Goal: Information Seeking & Learning: Learn about a topic

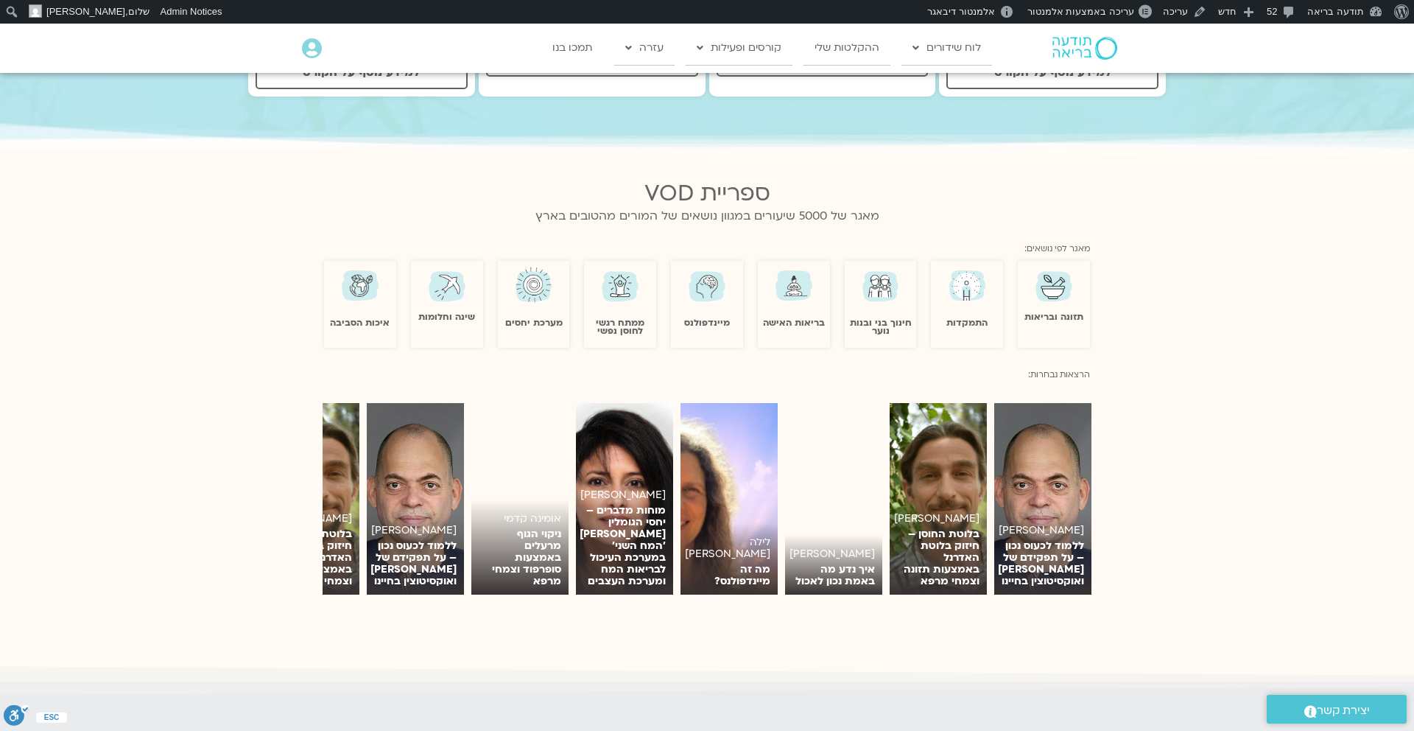
scroll to position [859, 0]
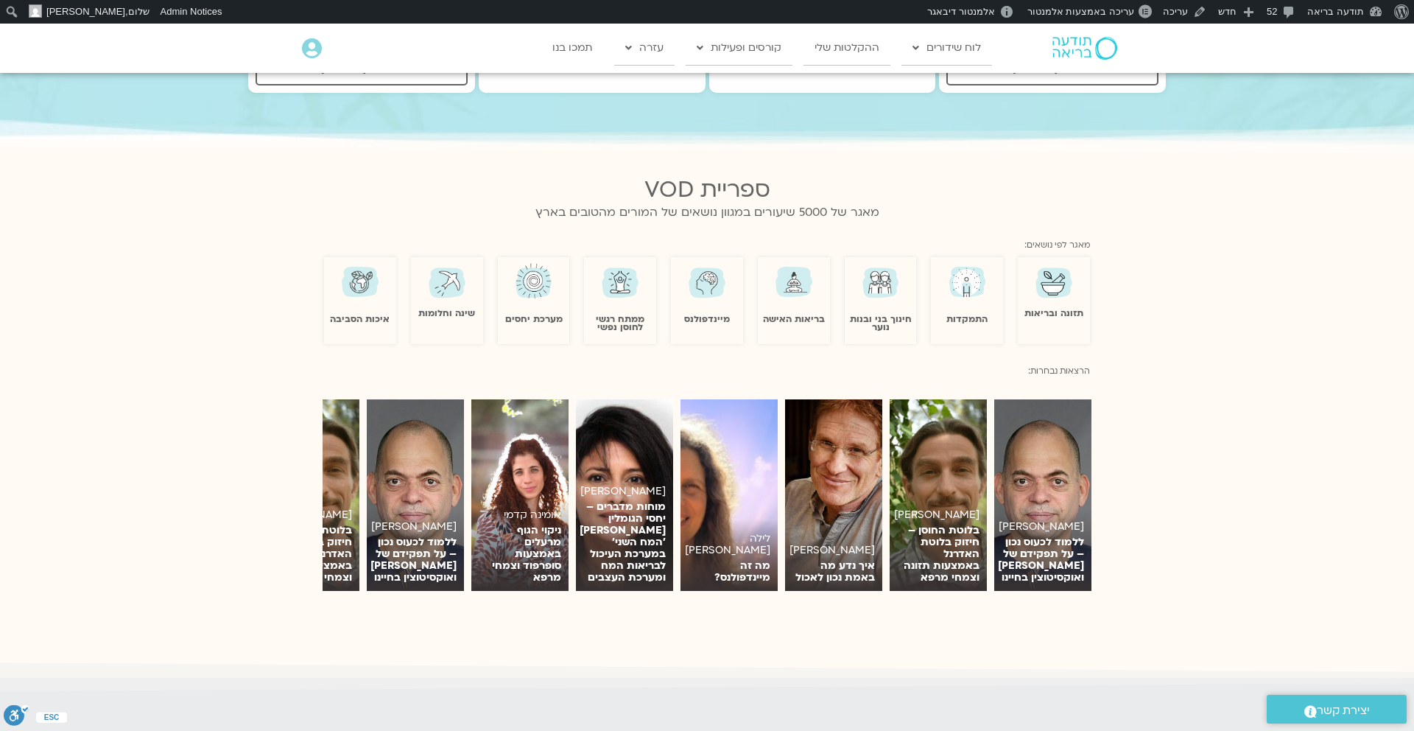
click at [532, 295] on div "מערכת יחסים" at bounding box center [534, 292] width 72 height 63
click at [530, 279] on img at bounding box center [534, 282] width 43 height 42
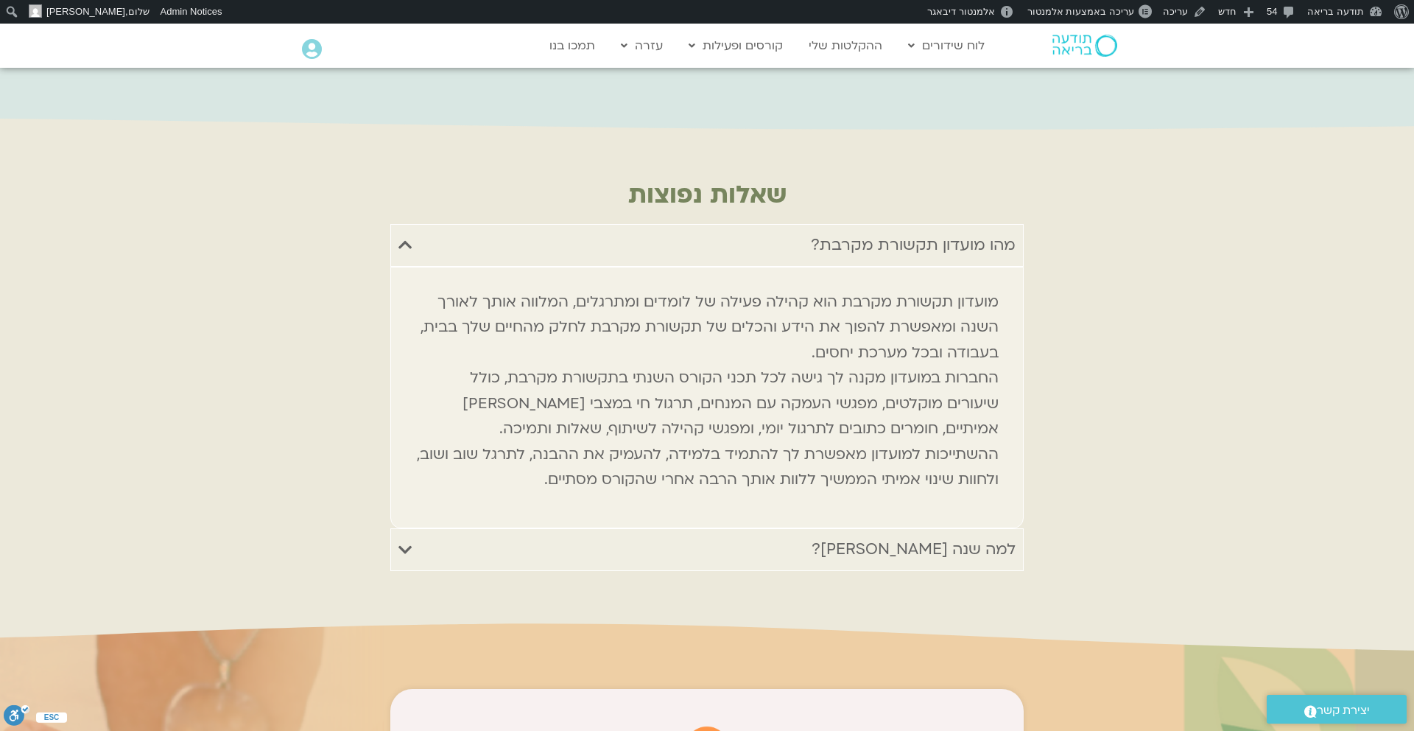
scroll to position [7117, 0]
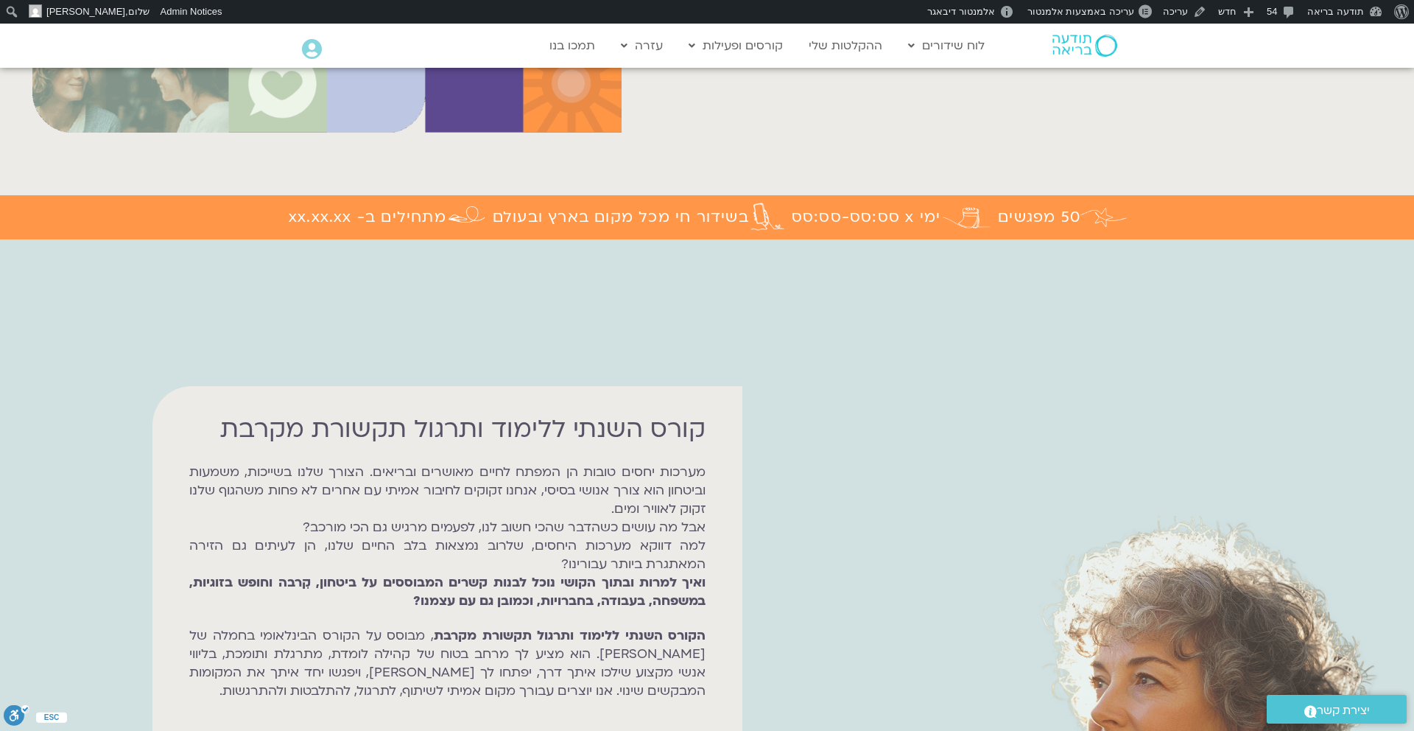
scroll to position [416, 0]
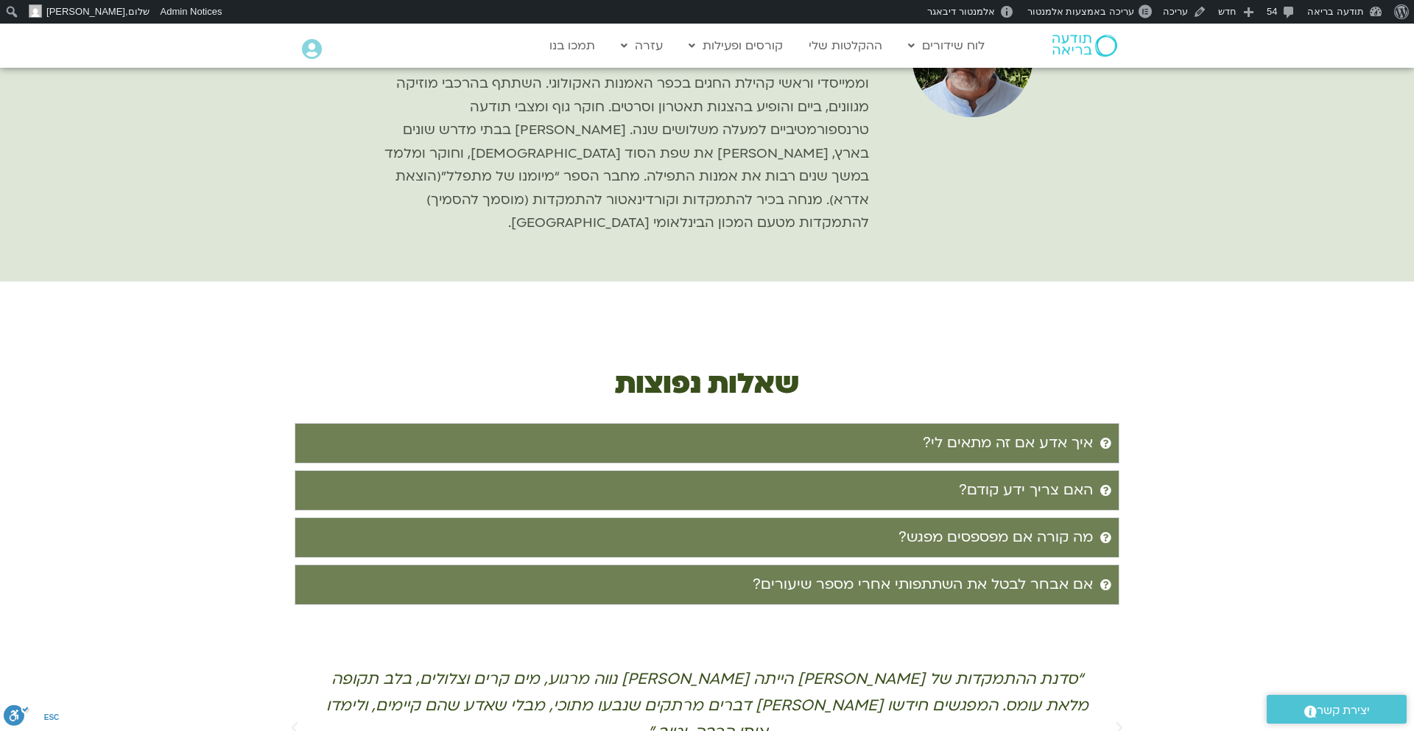
scroll to position [3193, 0]
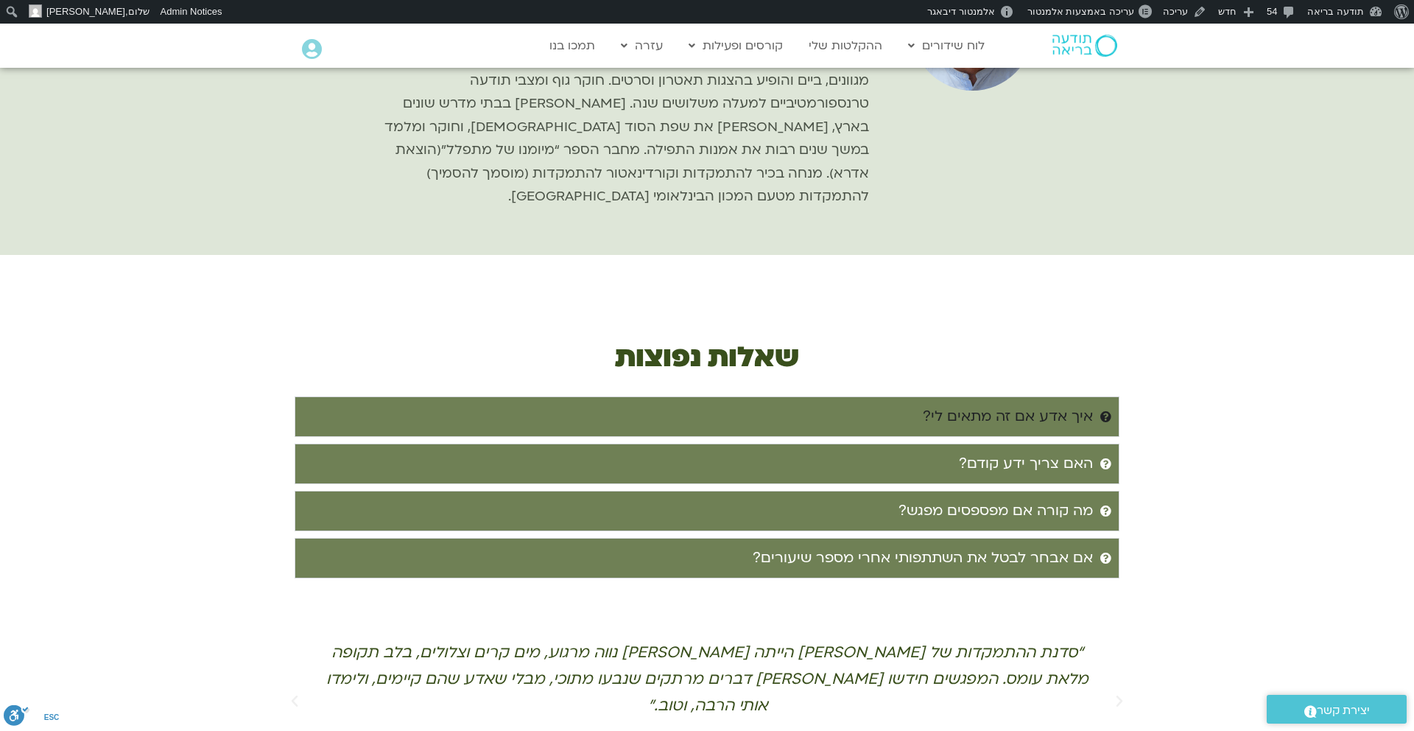
click at [1083, 404] on div "איך אדע אם זה מתאים לי?" at bounding box center [1008, 416] width 170 height 24
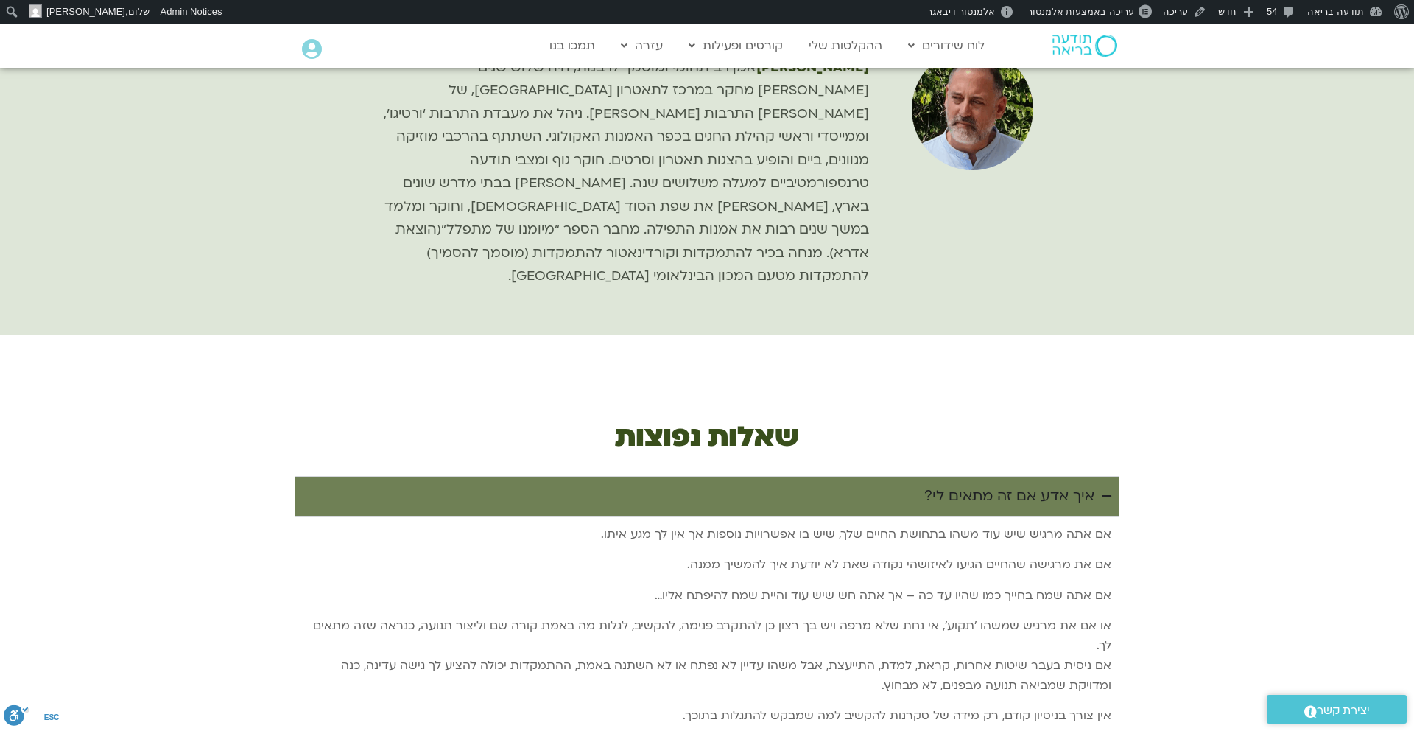
scroll to position [3112, 0]
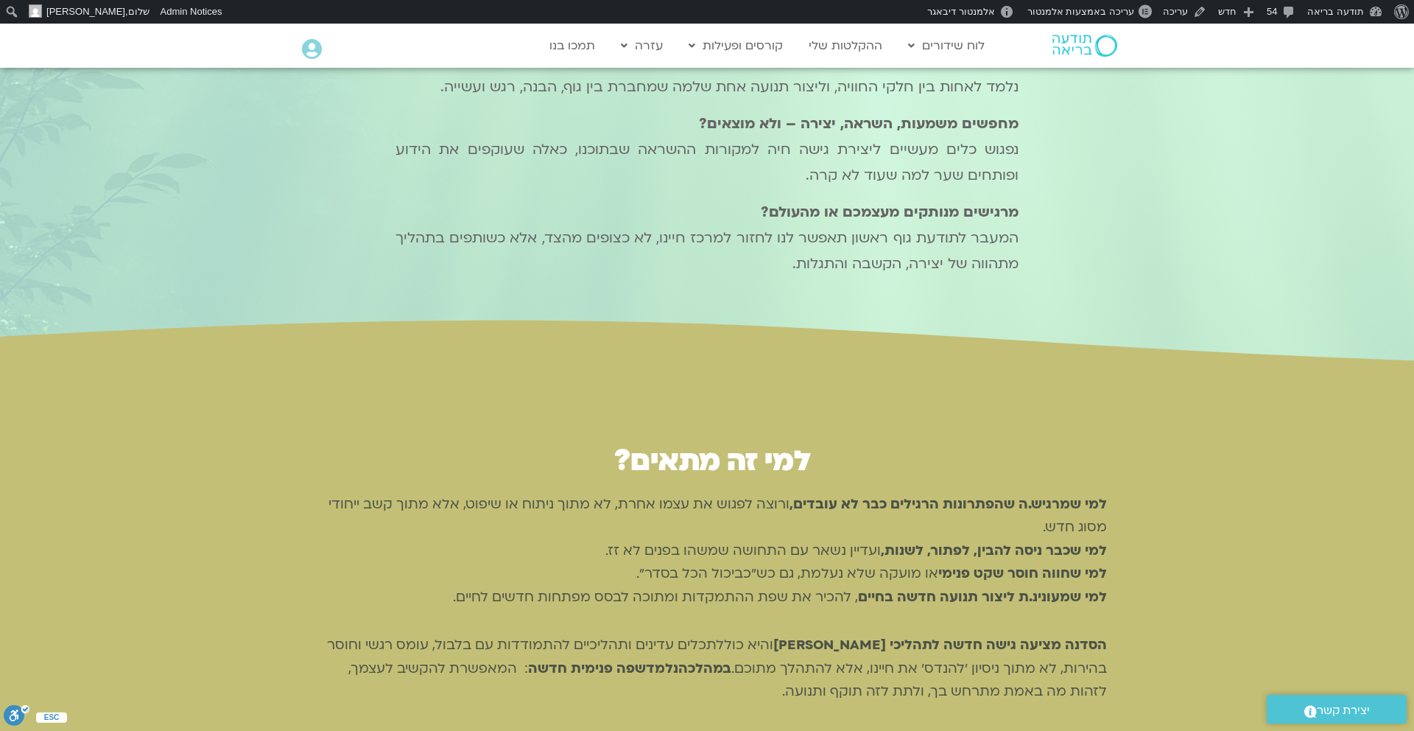
scroll to position [1841, 0]
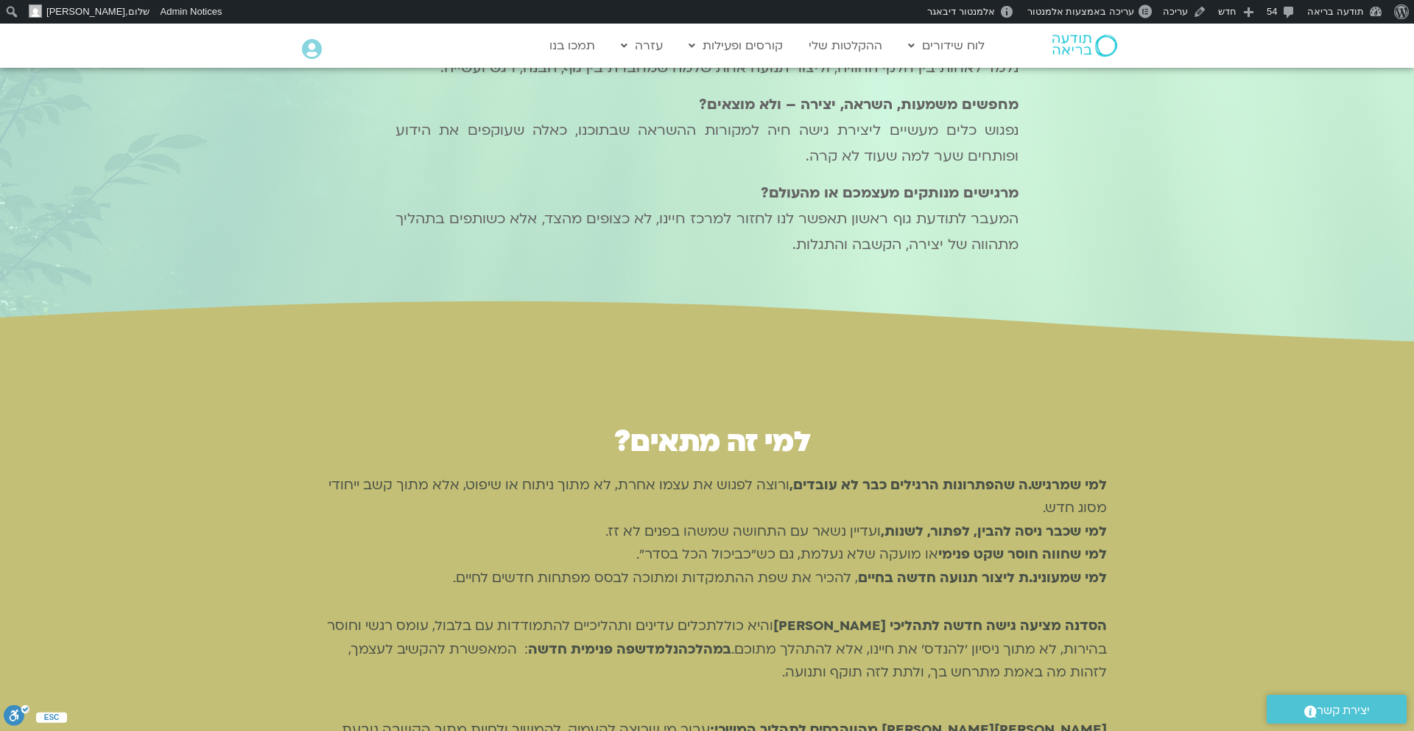
scroll to position [1852, 0]
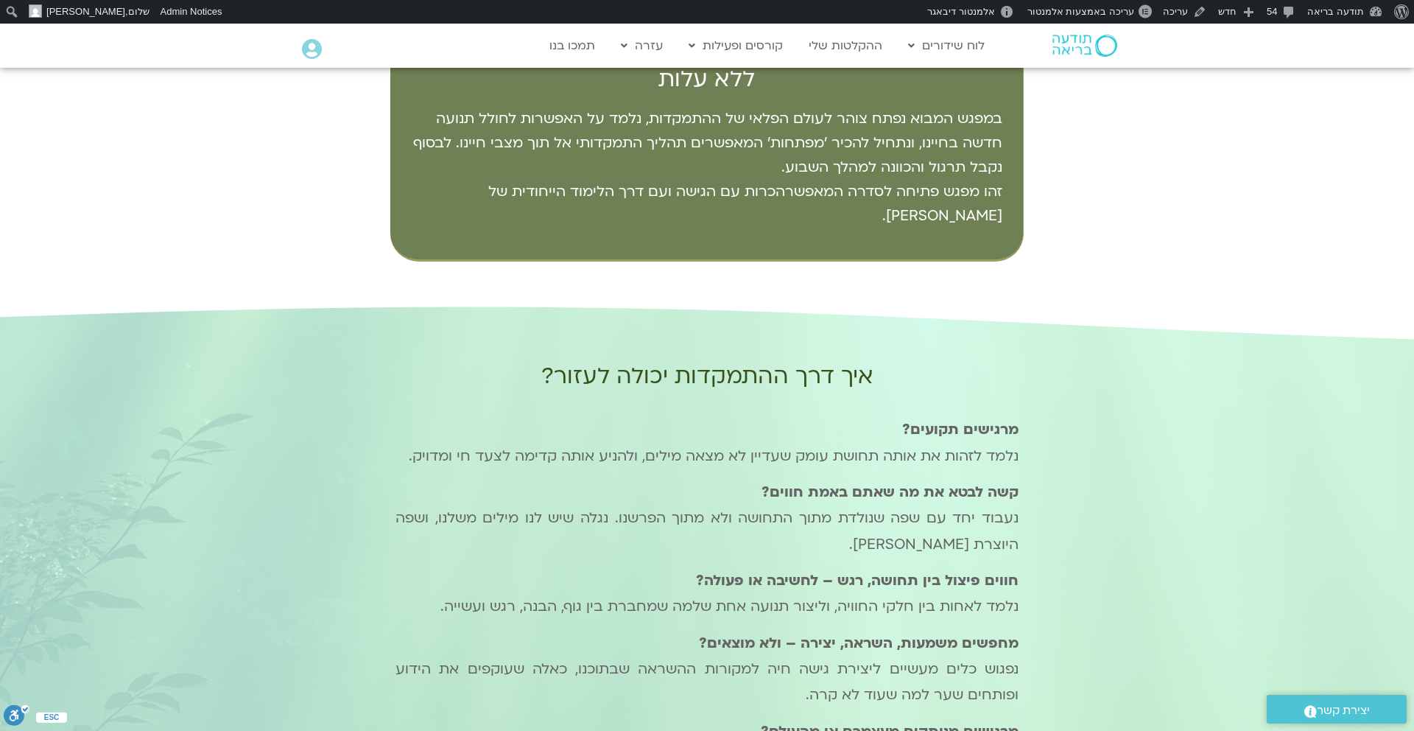
scroll to position [1306, 0]
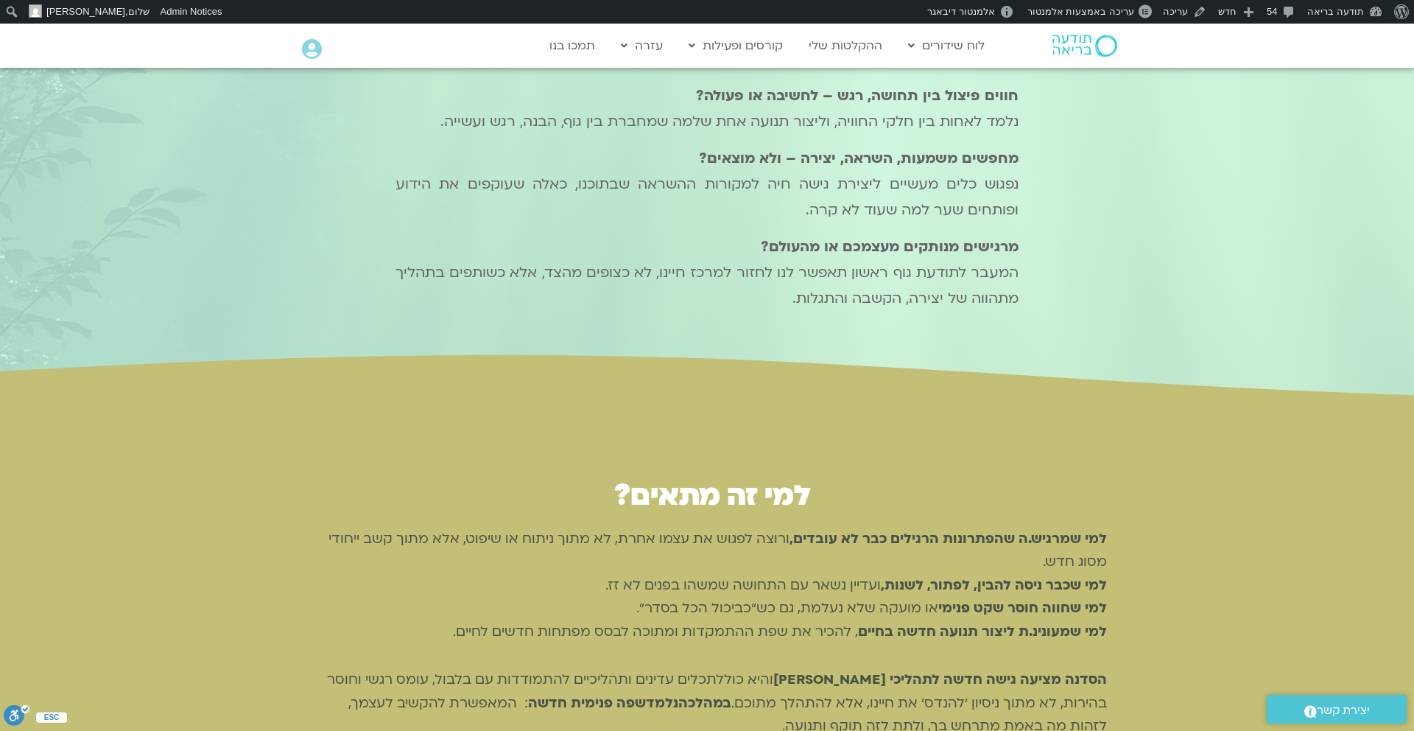
scroll to position [1752, 0]
